Goal: Information Seeking & Learning: Compare options

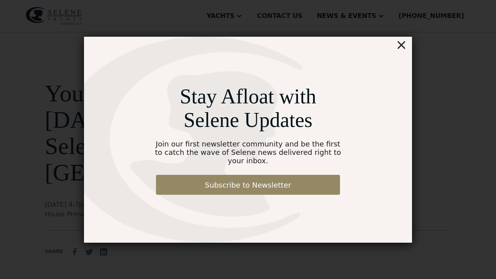
click at [404, 49] on div "×" at bounding box center [401, 45] width 12 height 16
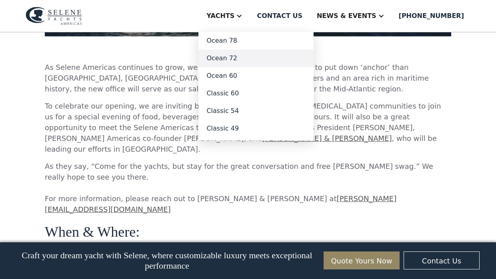
scroll to position [471, 0]
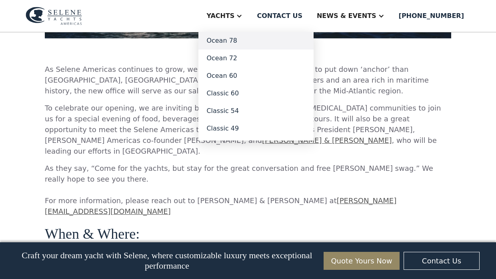
click at [248, 42] on link "Ocean 78" at bounding box center [255, 41] width 115 height 18
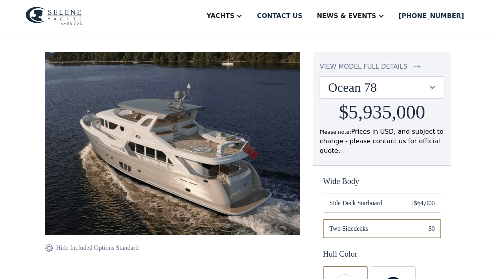
scroll to position [59, 0]
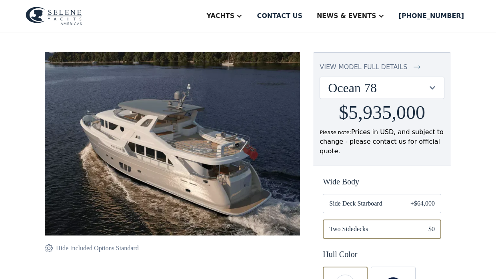
click at [361, 81] on div "Ocean 78" at bounding box center [378, 87] width 100 height 15
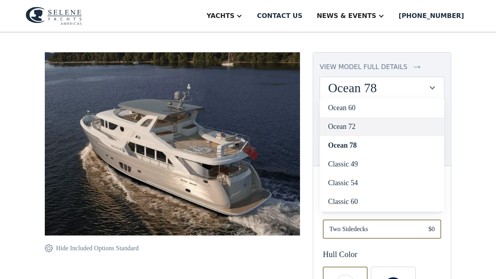
click at [349, 125] on link "Ocean 72" at bounding box center [382, 127] width 124 height 19
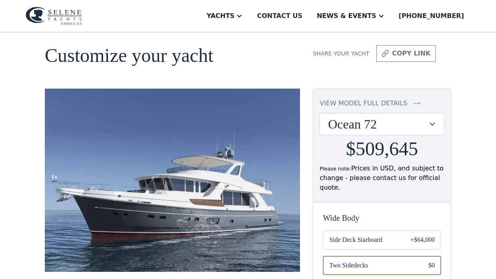
scroll to position [28, 0]
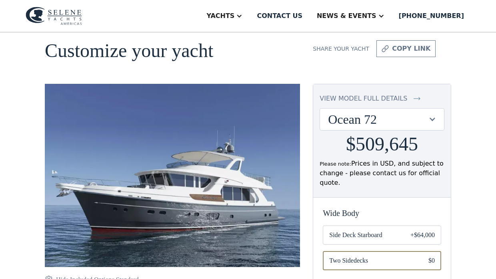
click at [365, 119] on div "Ocean 72" at bounding box center [378, 119] width 100 height 15
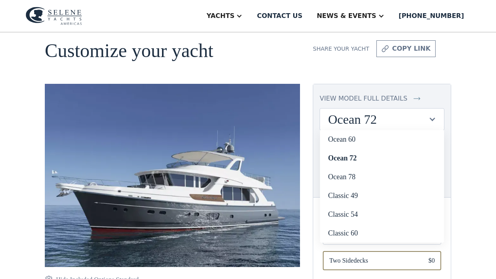
click at [365, 119] on div "Ocean 72" at bounding box center [378, 119] width 100 height 15
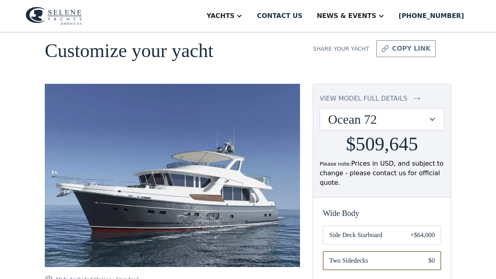
click at [363, 120] on div "Ocean 72" at bounding box center [378, 119] width 100 height 15
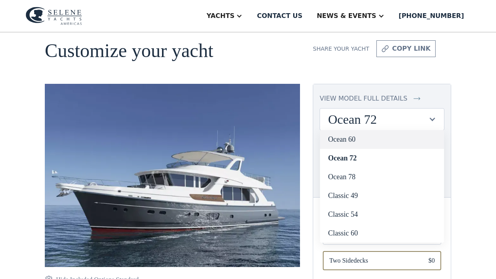
click at [353, 139] on link "Ocean 60" at bounding box center [382, 139] width 124 height 19
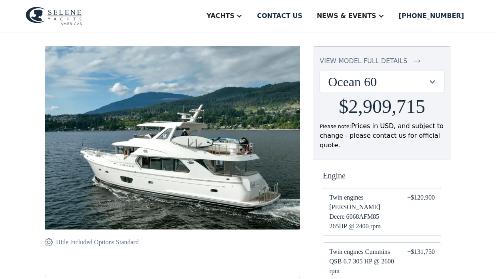
scroll to position [59, 0]
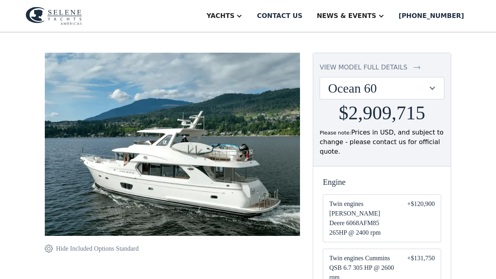
click at [363, 86] on div "Ocean 60" at bounding box center [378, 88] width 100 height 15
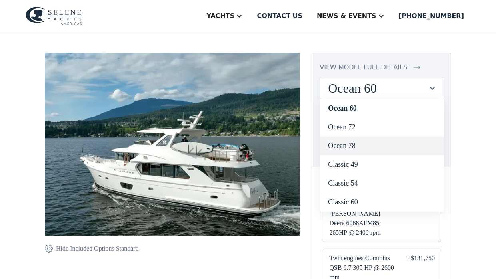
click at [345, 144] on link "Ocean 78" at bounding box center [382, 146] width 124 height 19
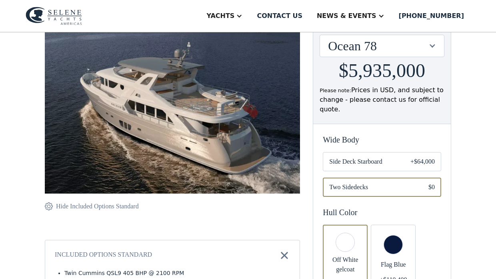
scroll to position [103, 0]
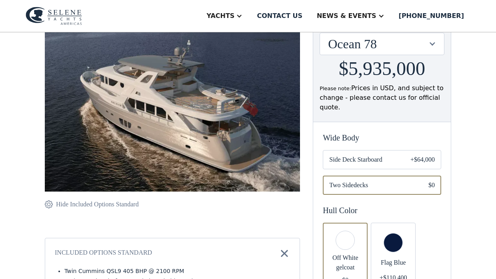
click at [369, 158] on span "Side Deck Starboard" at bounding box center [363, 160] width 68 height 10
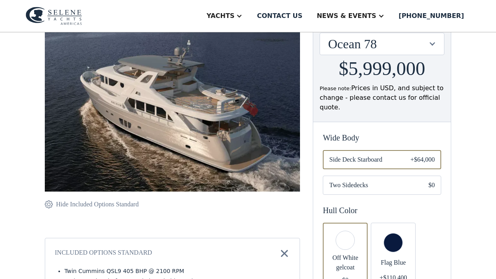
click at [367, 187] on span "Two Sidedecks" at bounding box center [372, 186] width 86 height 10
